Goal: Information Seeking & Learning: Learn about a topic

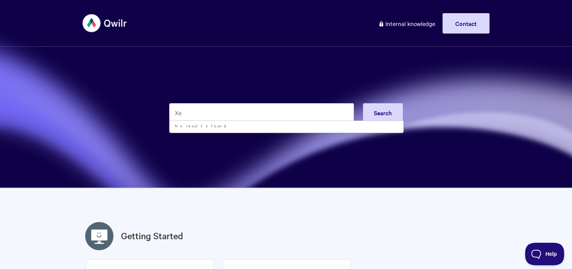
type input "X"
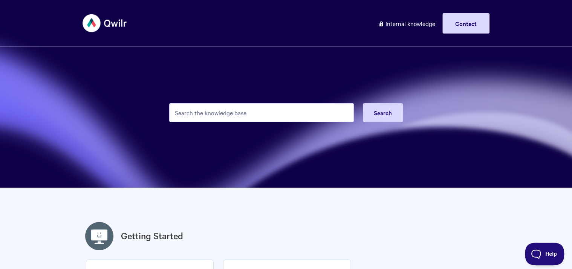
click at [198, 115] on input "Search the knowledge base" at bounding box center [261, 112] width 185 height 19
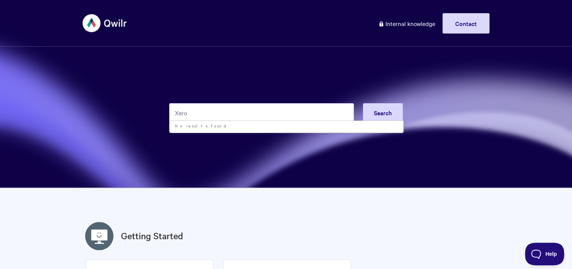
type input "Xero"
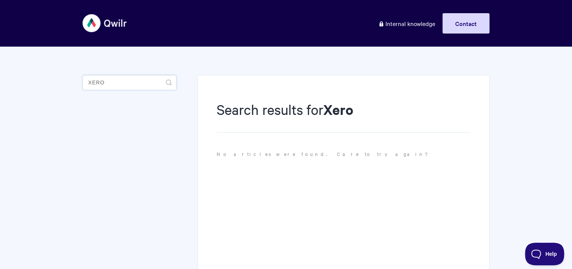
click at [115, 82] on input "Xero" at bounding box center [130, 82] width 94 height 15
